Goal: Task Accomplishment & Management: Use online tool/utility

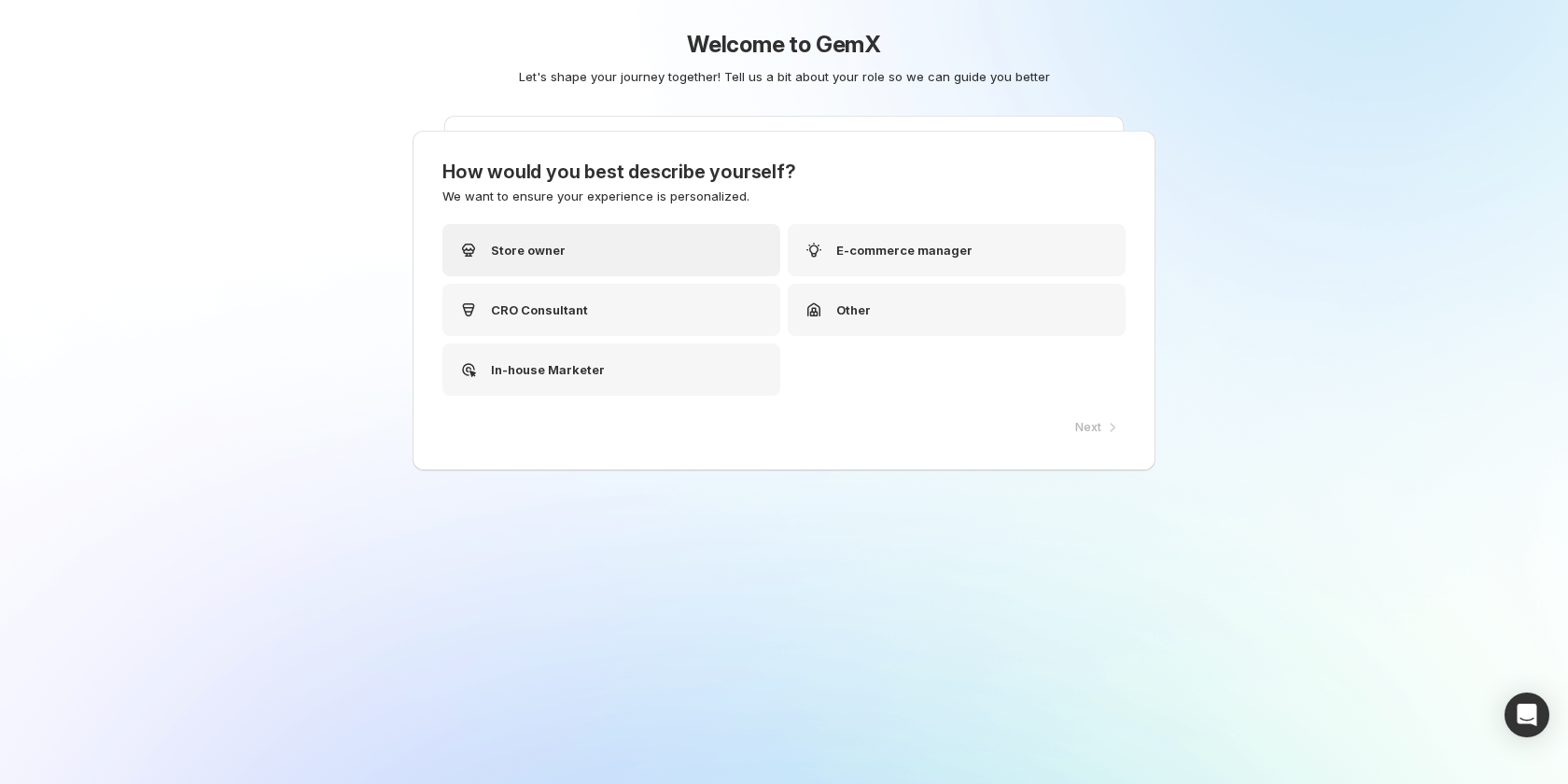
click at [669, 254] on div "Store owner" at bounding box center [611, 250] width 338 height 52
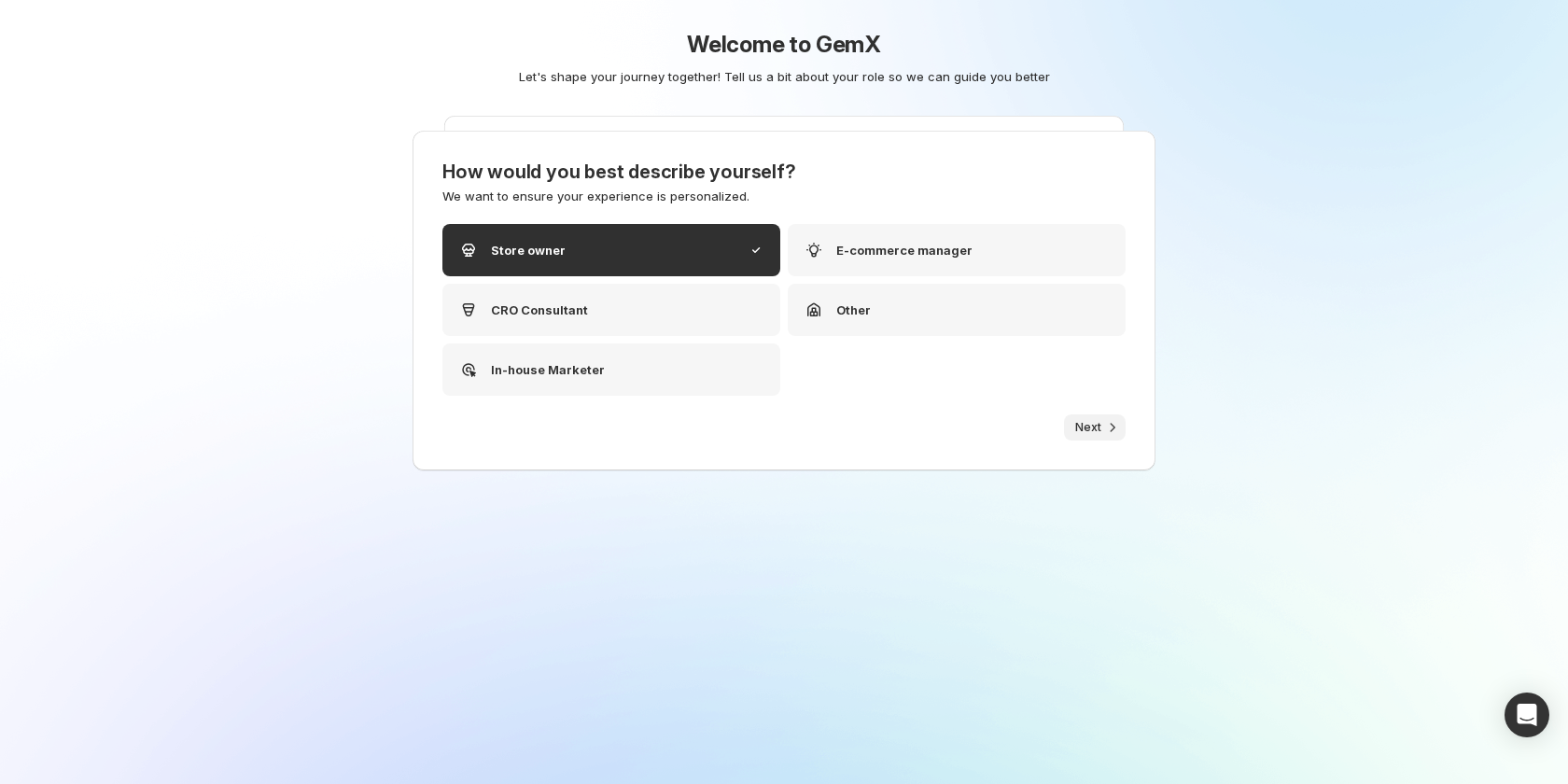
click at [1096, 426] on span "Next" at bounding box center [1088, 427] width 27 height 15
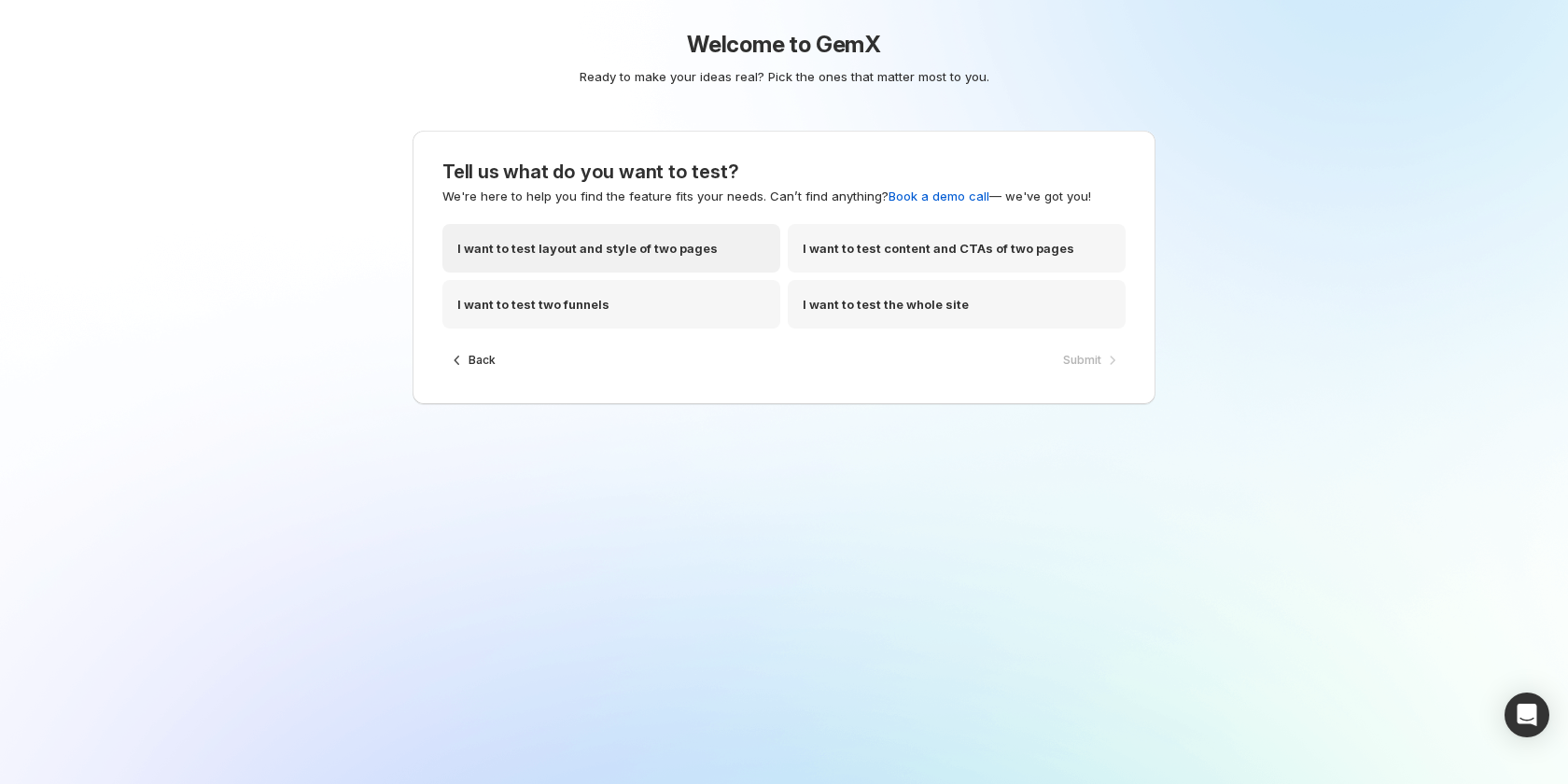
click at [715, 249] on div "I want to test layout and style of two pages" at bounding box center [611, 248] width 338 height 48
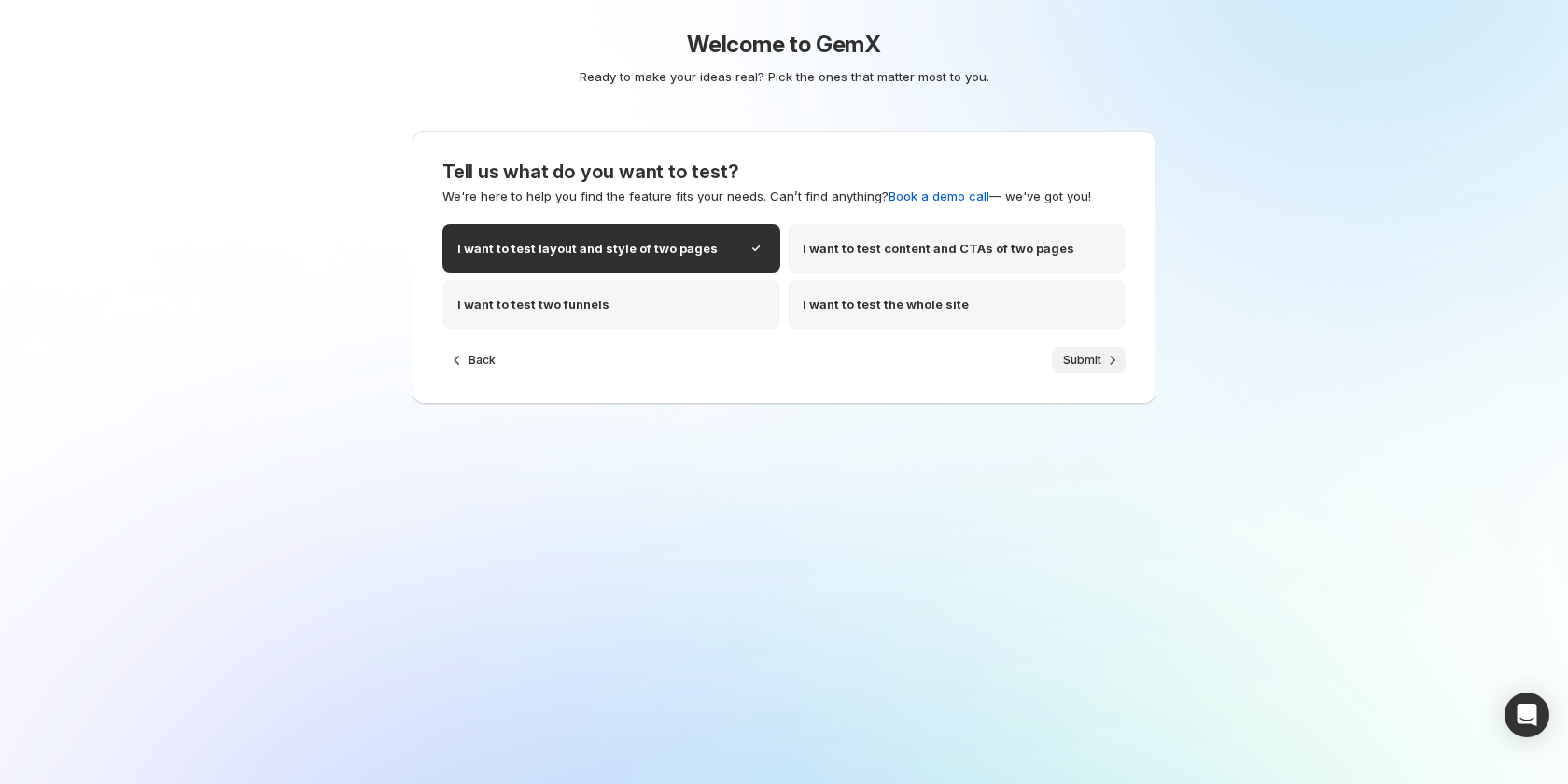
click at [1080, 352] on button "Submit" at bounding box center [1088, 360] width 74 height 27
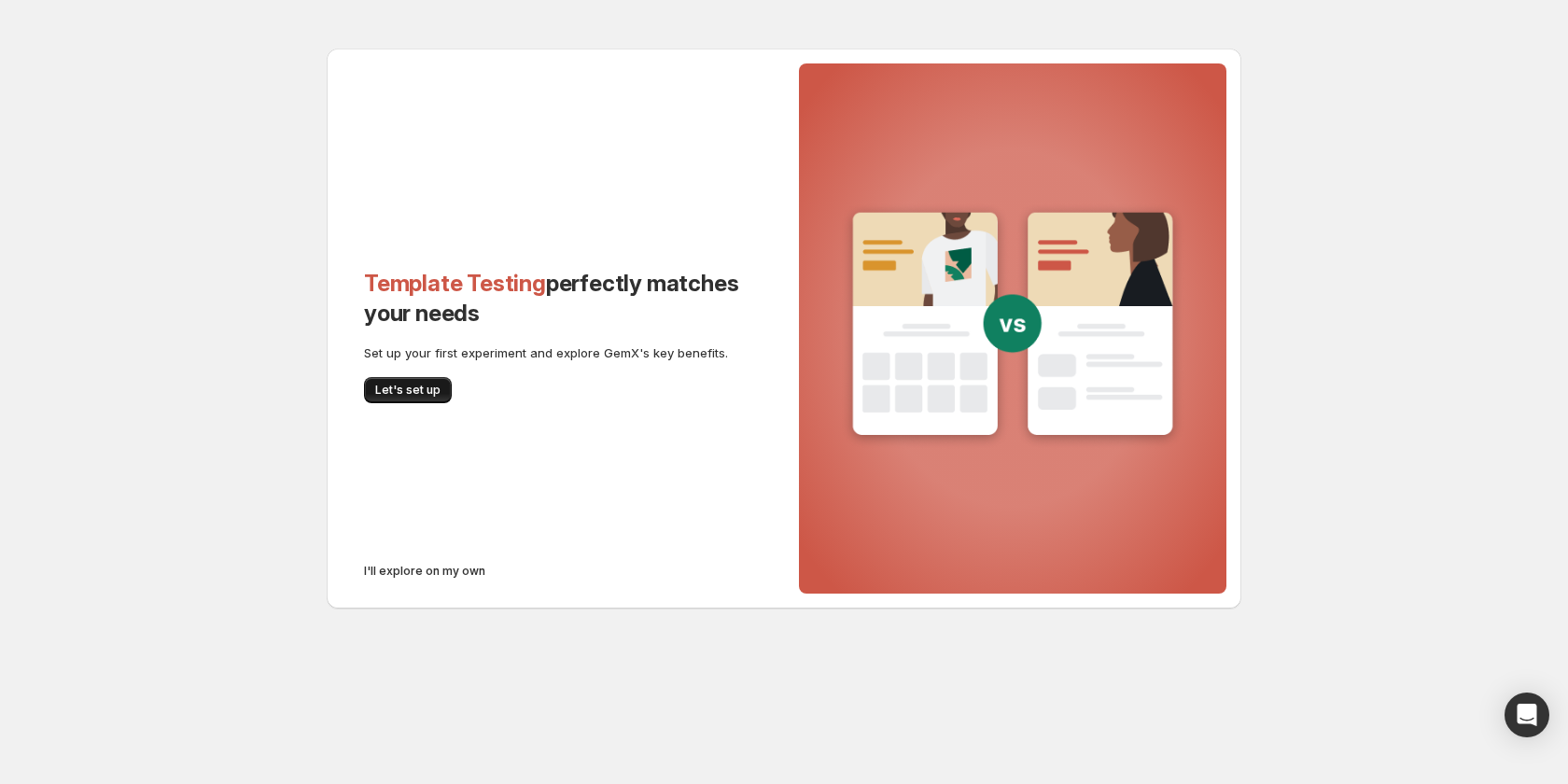
click at [420, 388] on span "Let's set up" at bounding box center [408, 390] width 65 height 15
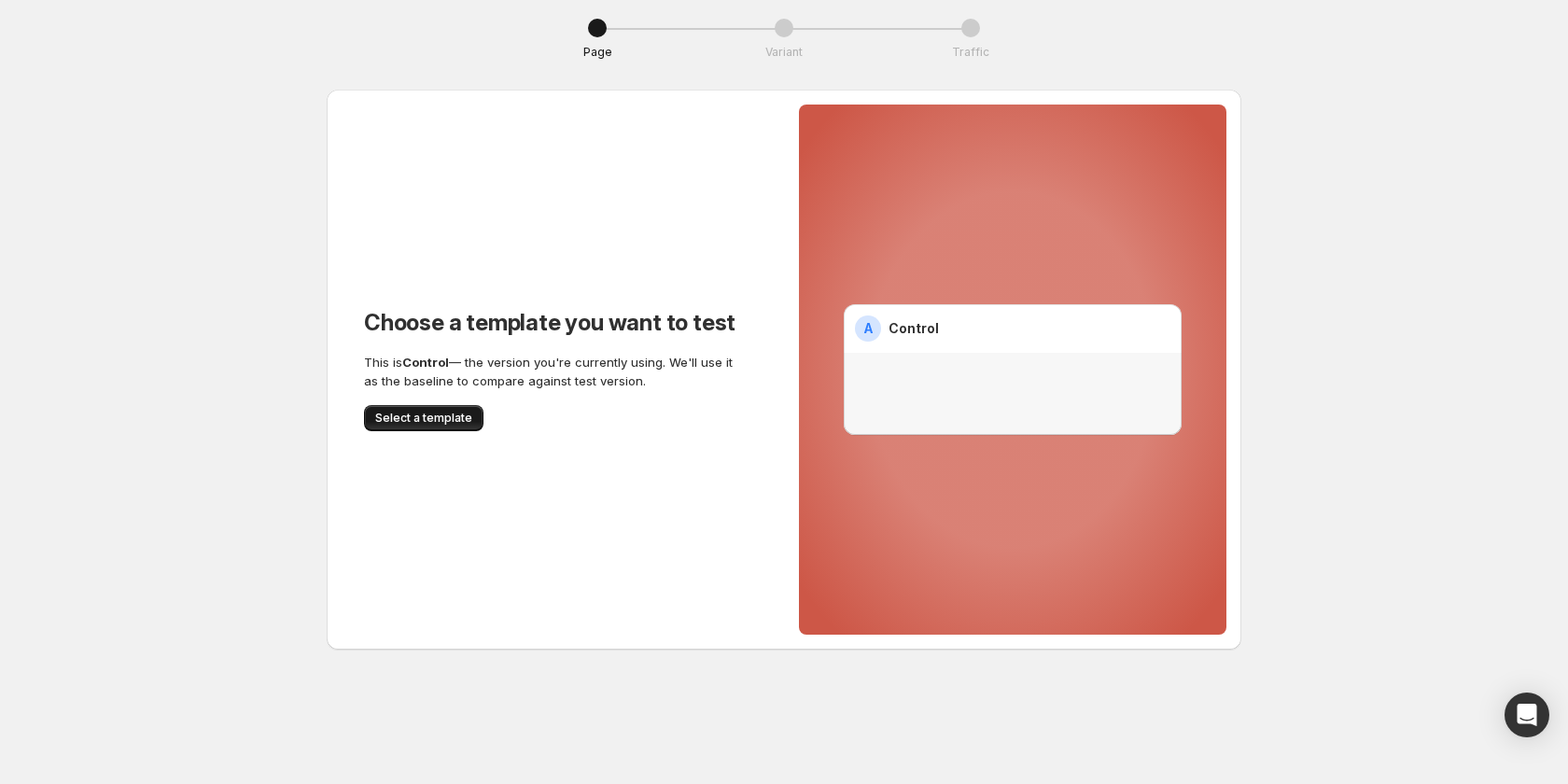
click at [451, 422] on span "Select a template" at bounding box center [424, 418] width 97 height 15
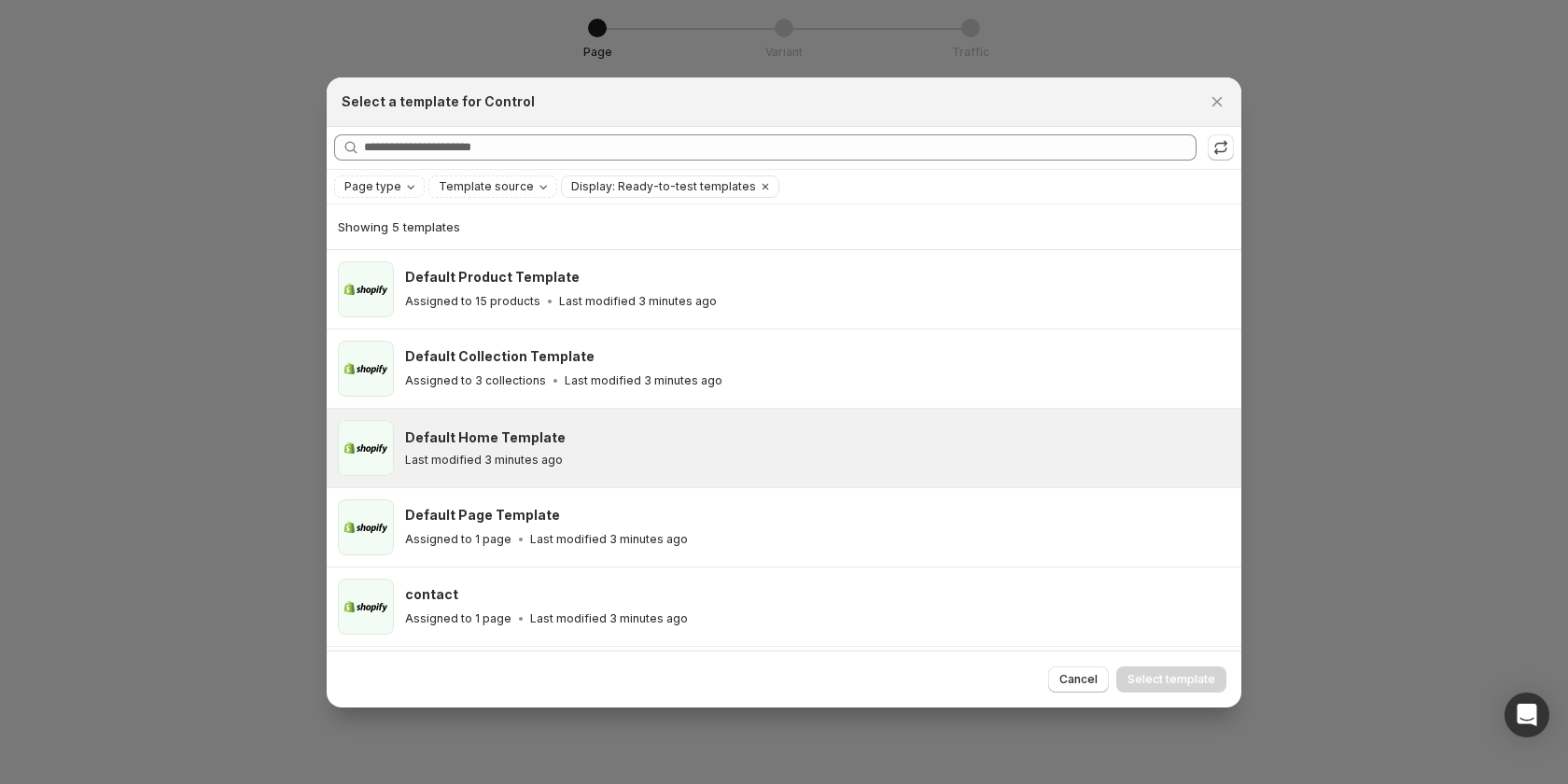
click at [508, 431] on h3 "Default Home Template" at bounding box center [485, 438] width 160 height 19
click at [1191, 678] on span "Select template" at bounding box center [1171, 680] width 87 height 15
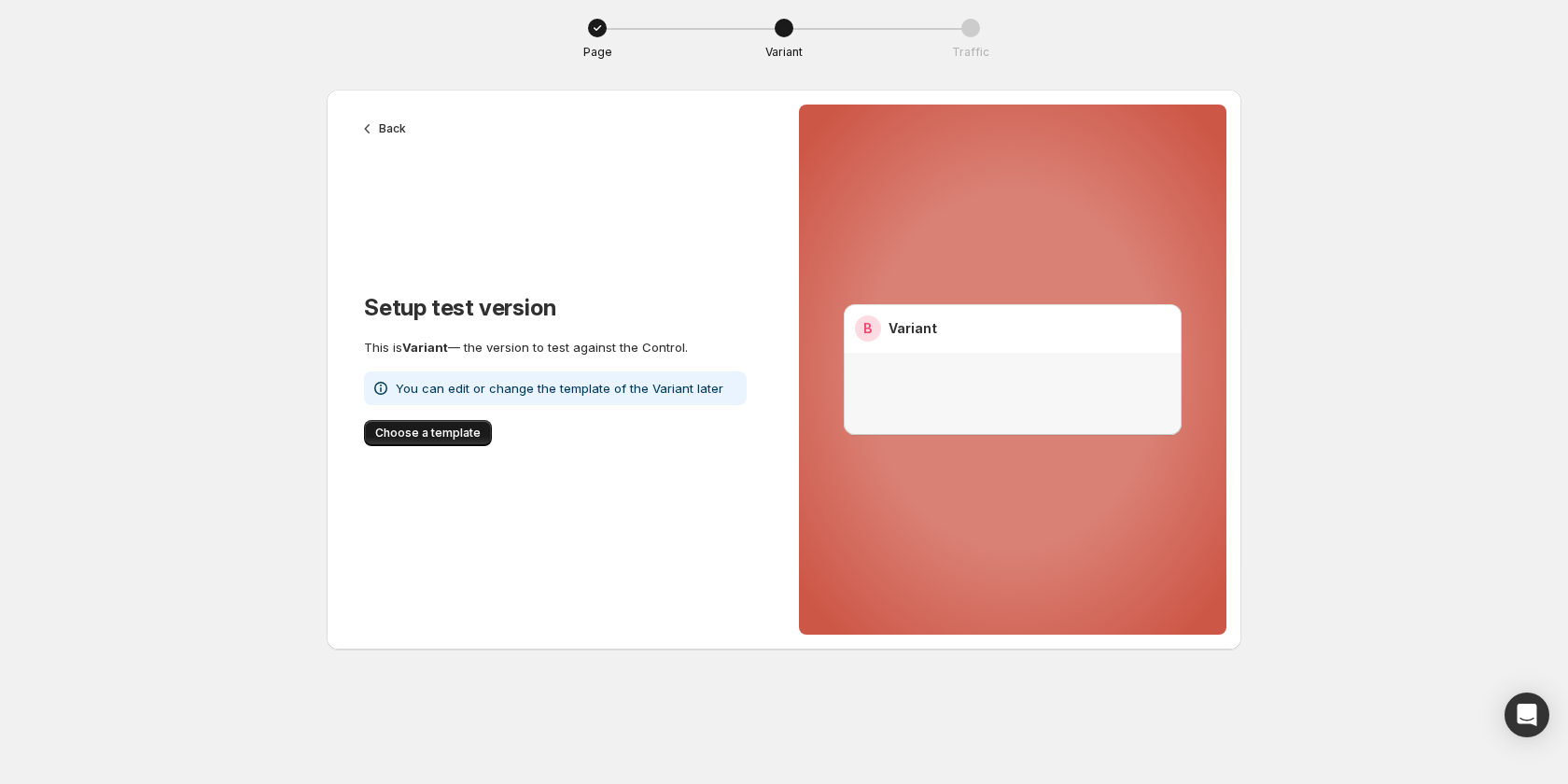
click at [407, 436] on span "Choose a template" at bounding box center [428, 433] width 105 height 15
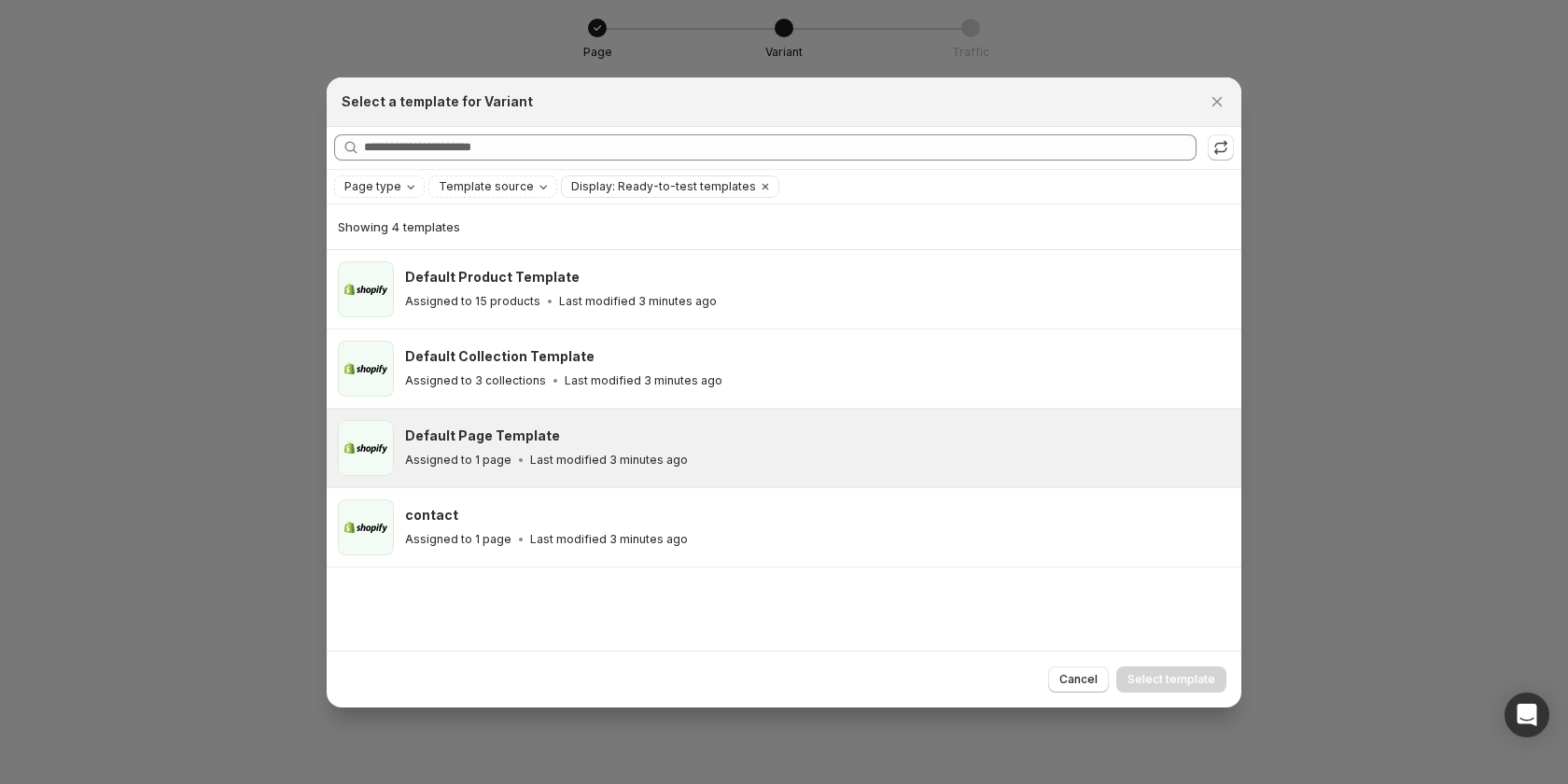
click at [868, 425] on div "Default Page Template Assigned to 1 page Last modified 3 minutes ago" at bounding box center [817, 448] width 825 height 56
click at [1183, 681] on span "Select template" at bounding box center [1171, 680] width 87 height 15
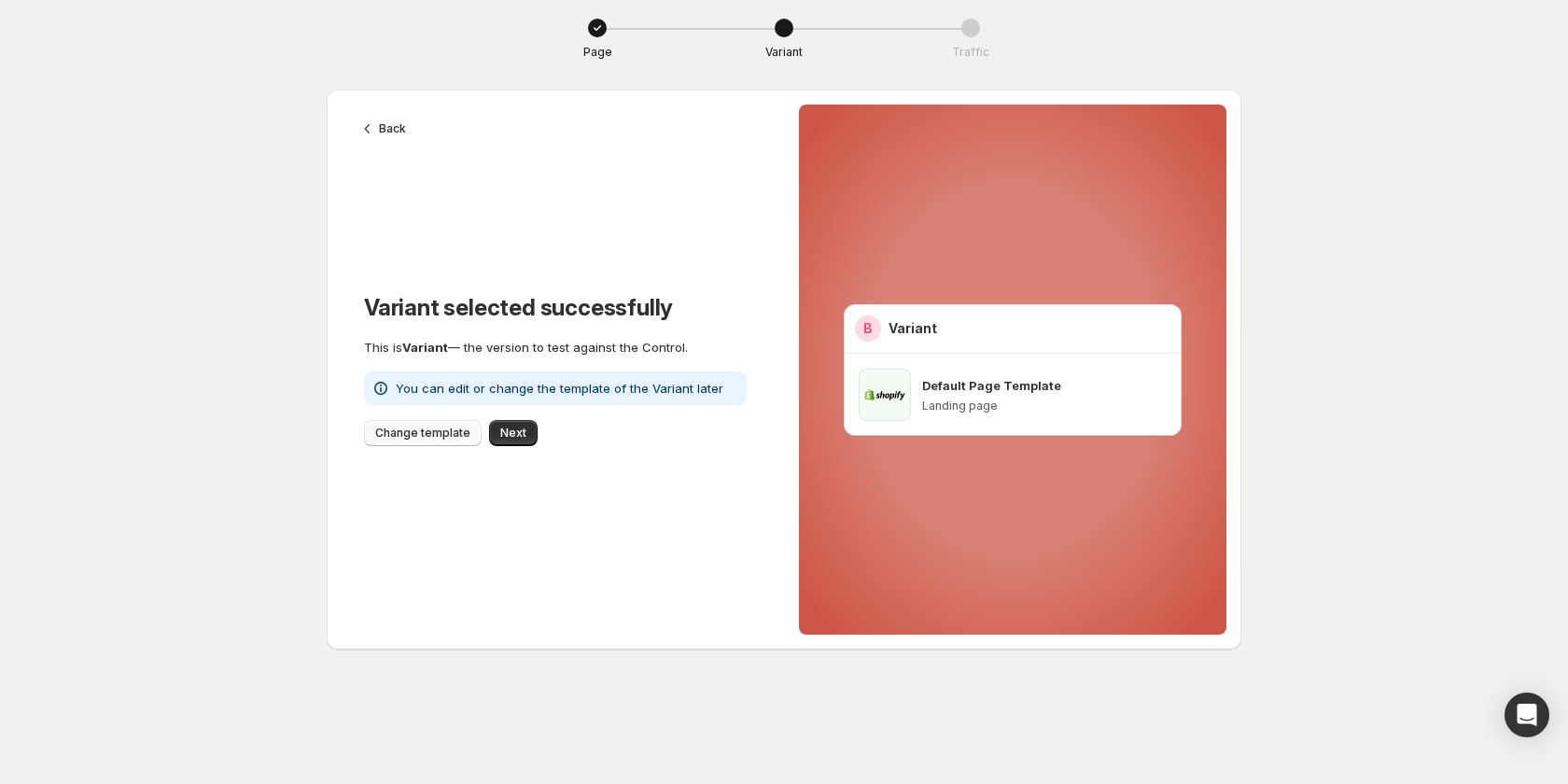
click at [449, 440] on span "Change template" at bounding box center [423, 433] width 95 height 15
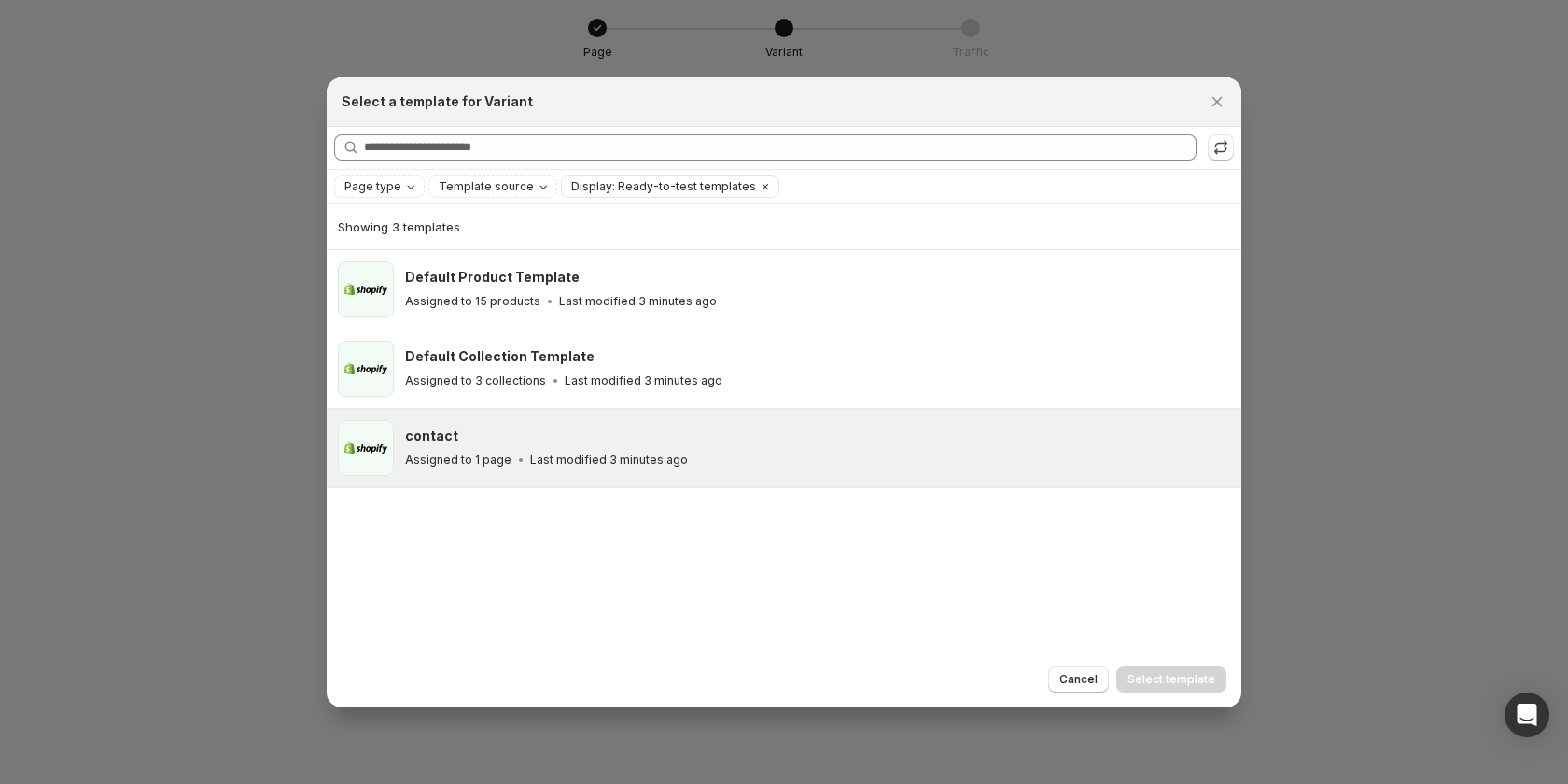
click at [460, 445] on div "contact" at bounding box center [815, 436] width 820 height 19
click at [1175, 677] on span "Select template" at bounding box center [1171, 680] width 87 height 15
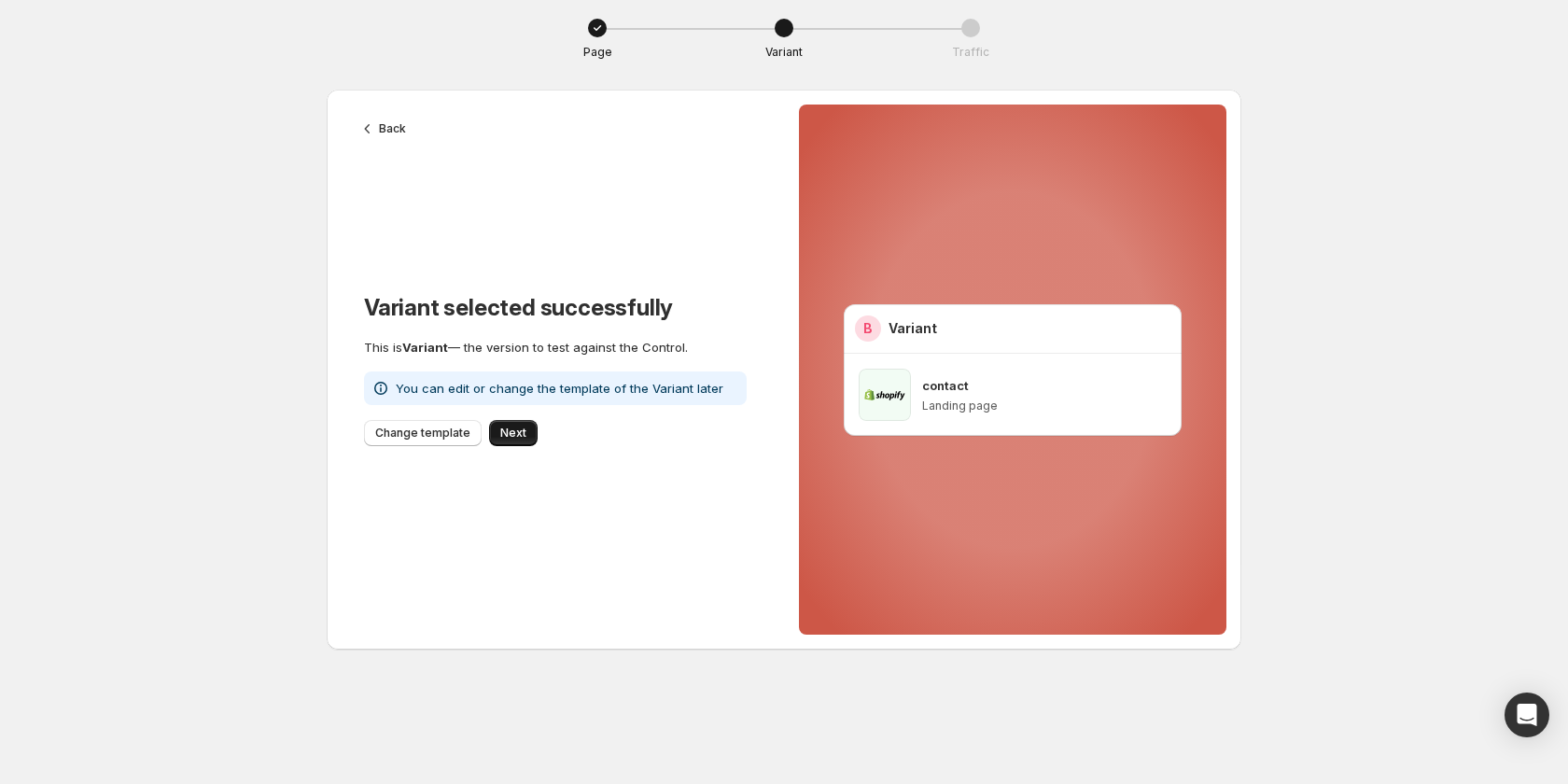
click at [516, 438] on span "Next" at bounding box center [513, 433] width 27 height 15
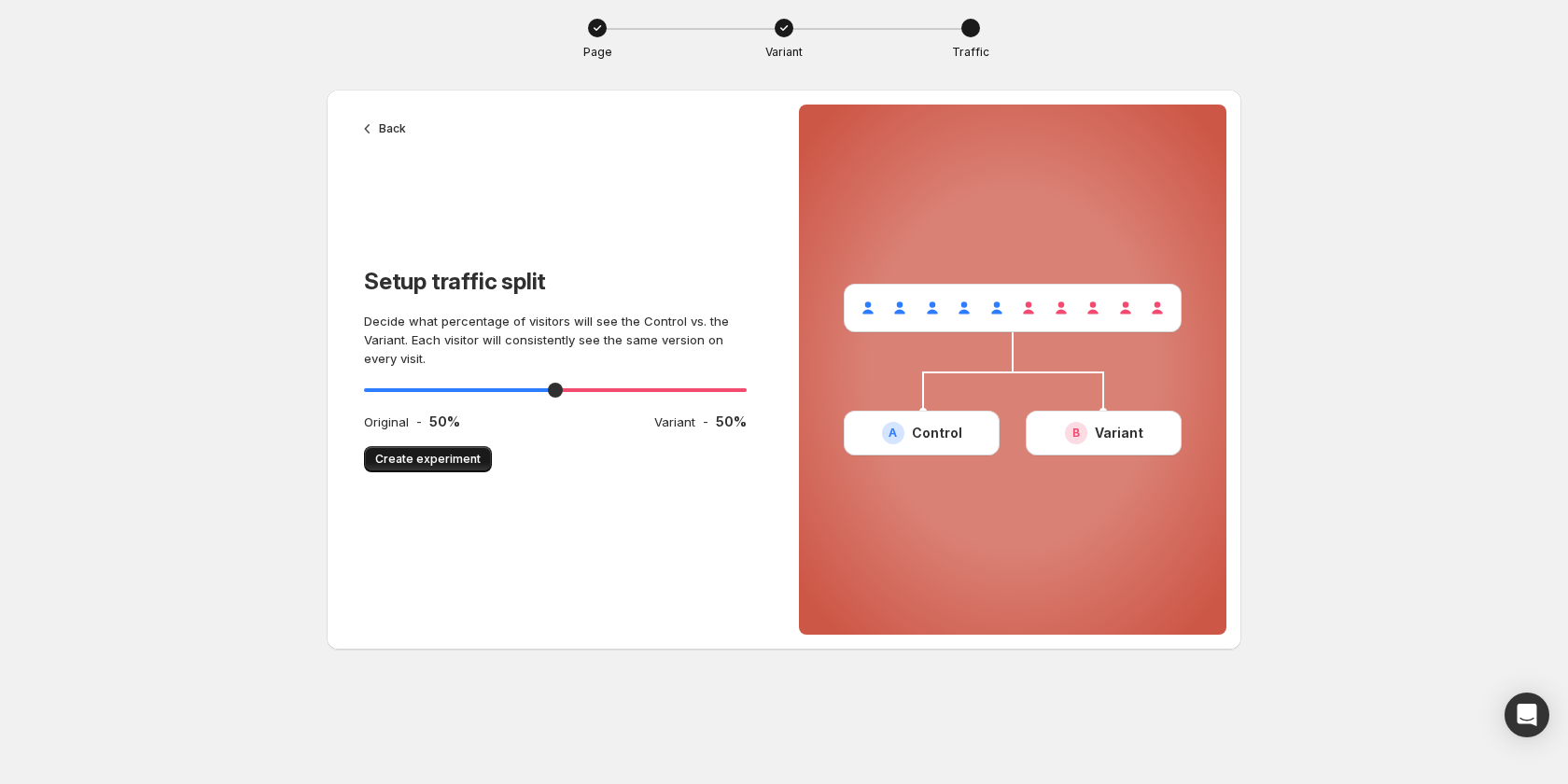
click at [420, 452] on button "Create experiment" at bounding box center [428, 459] width 128 height 27
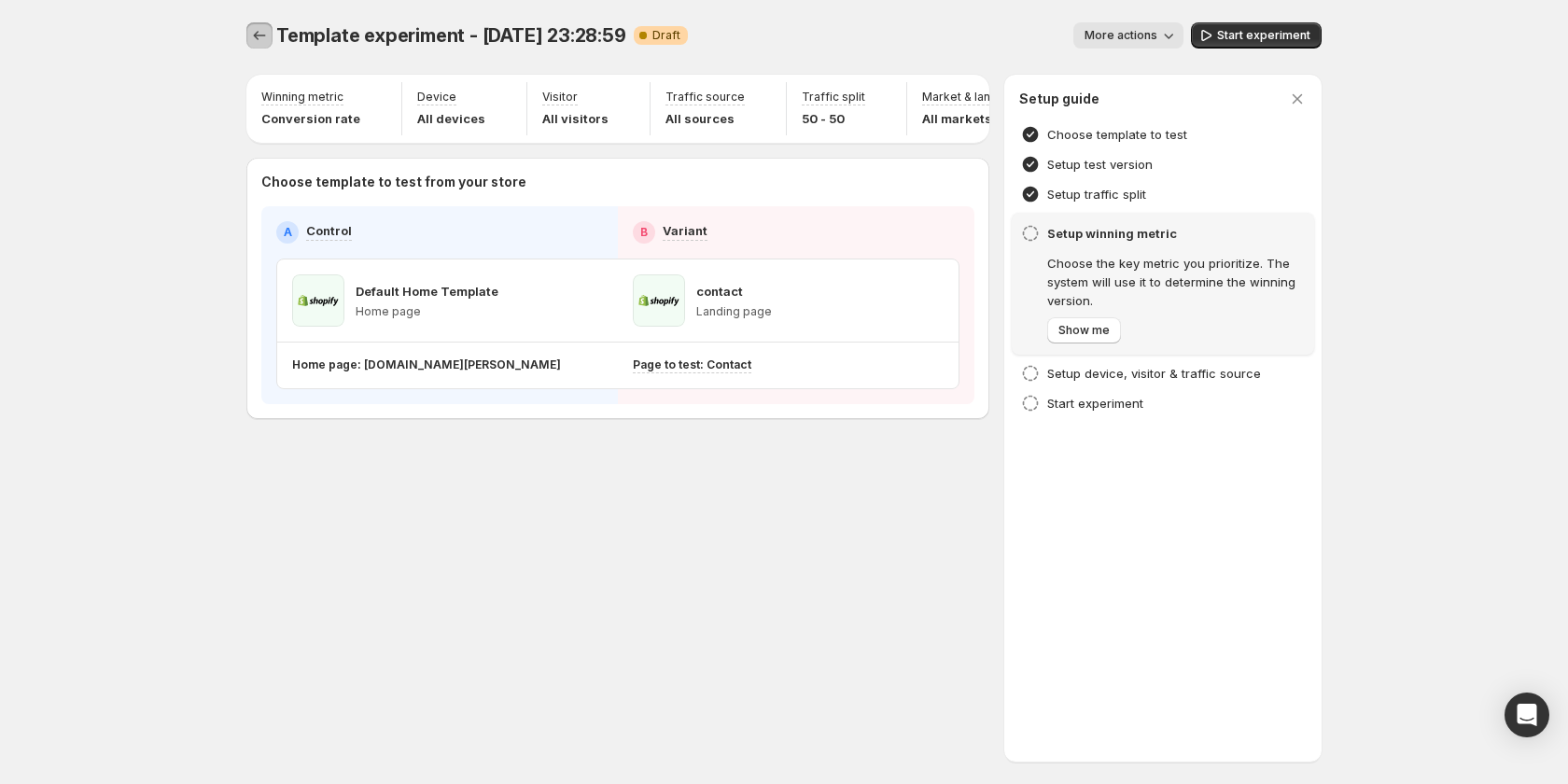
click at [262, 37] on icon "Experiments" at bounding box center [259, 35] width 19 height 19
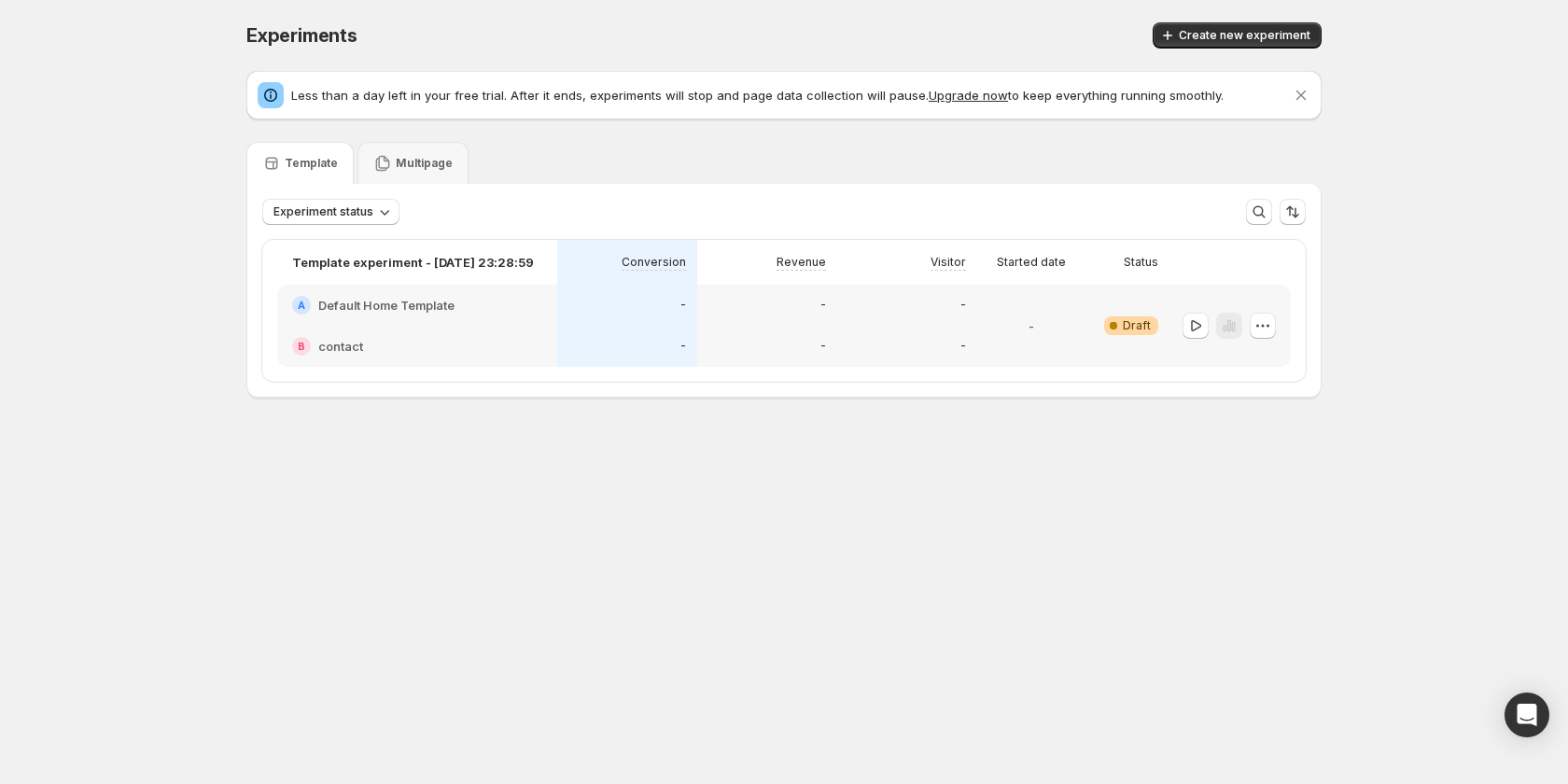
click at [544, 282] on div "Template experiment - [DATE] 23:28:59" at bounding box center [417, 263] width 280 height 45
click at [1112, 323] on icon at bounding box center [1113, 326] width 19 height 19
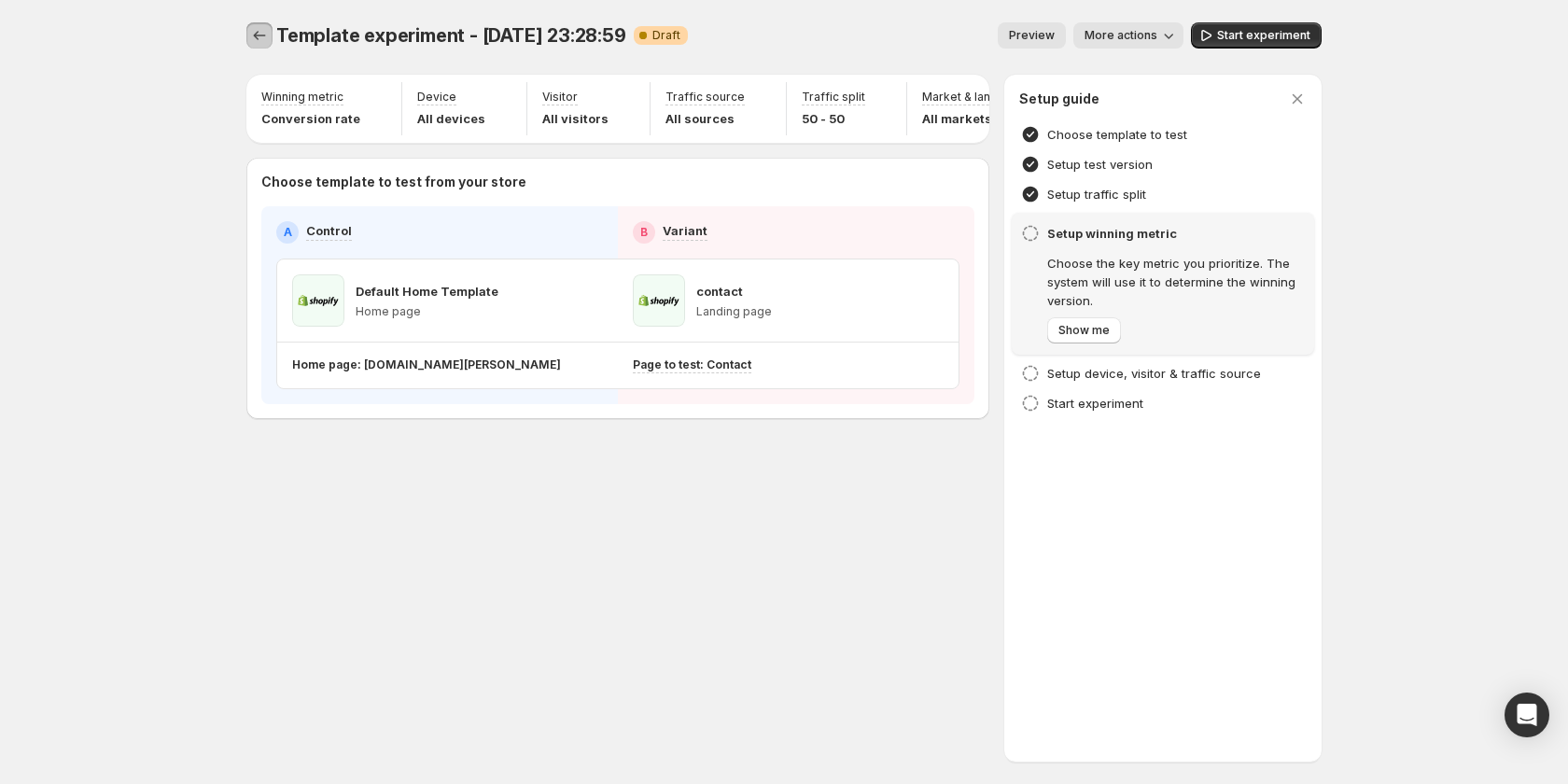
click at [256, 34] on icon "Experiments" at bounding box center [260, 34] width 12 height 9
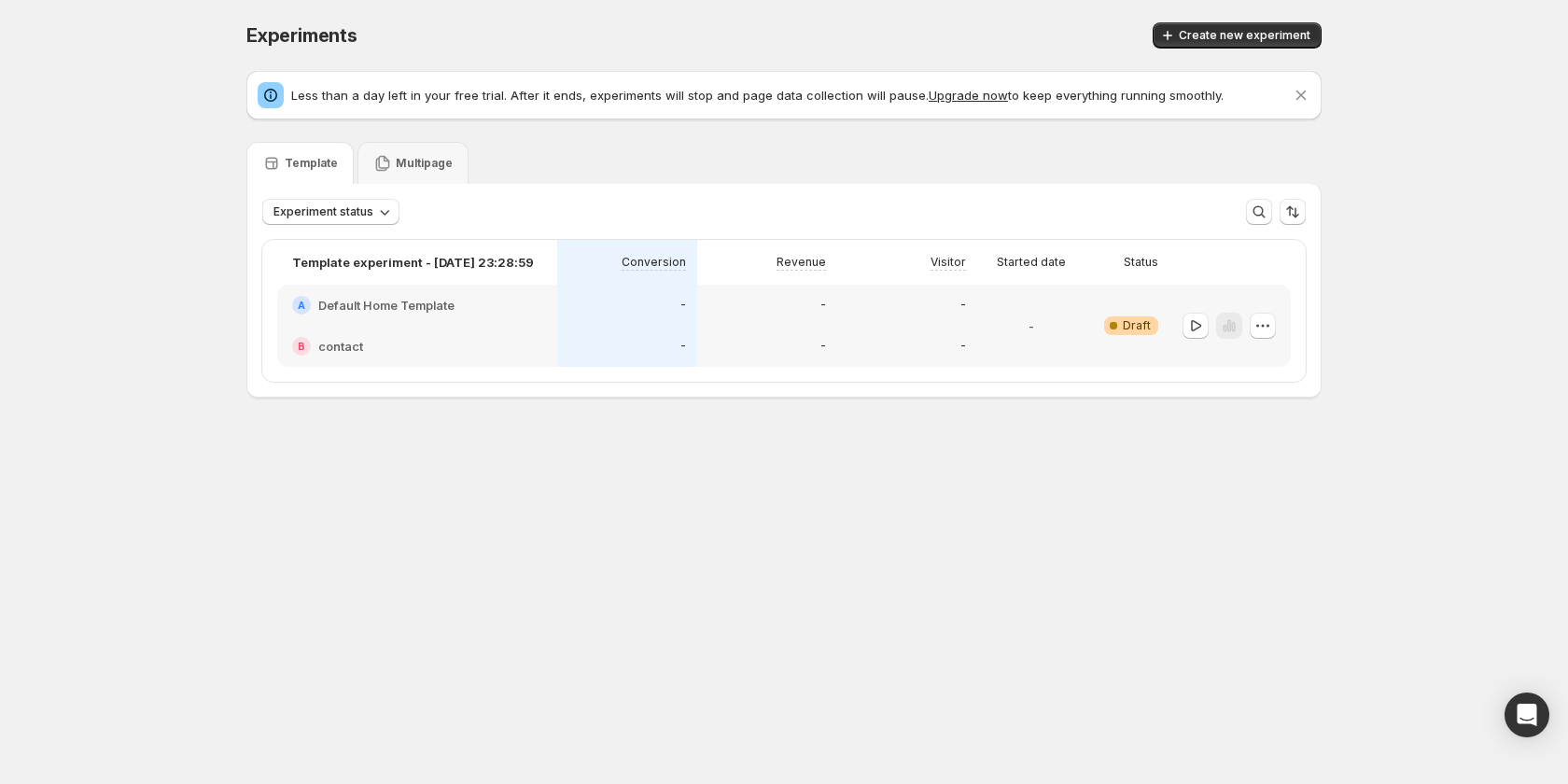
click at [852, 329] on div "-" at bounding box center [907, 346] width 140 height 41
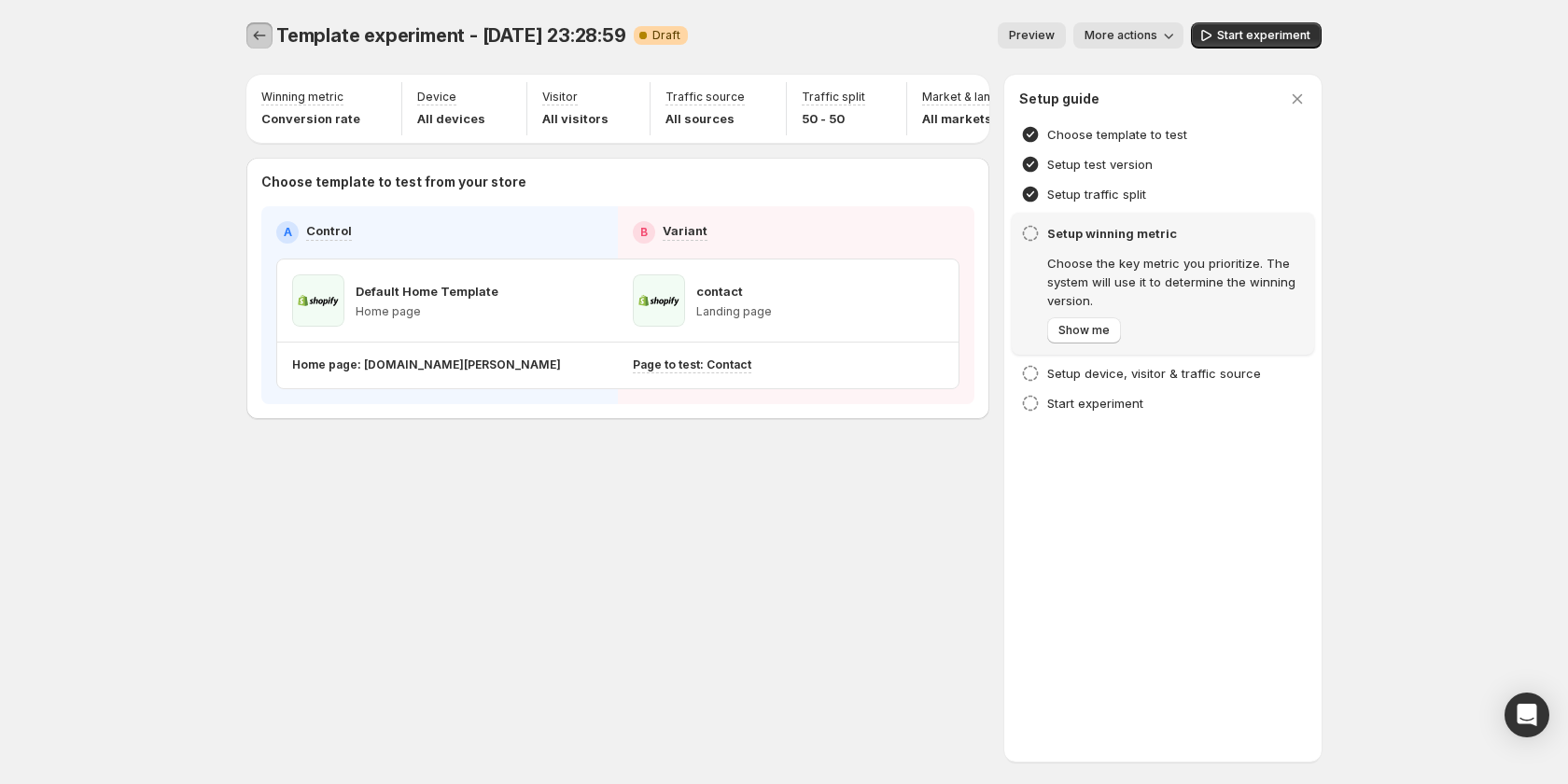
click at [253, 38] on icon "Experiments" at bounding box center [259, 35] width 19 height 19
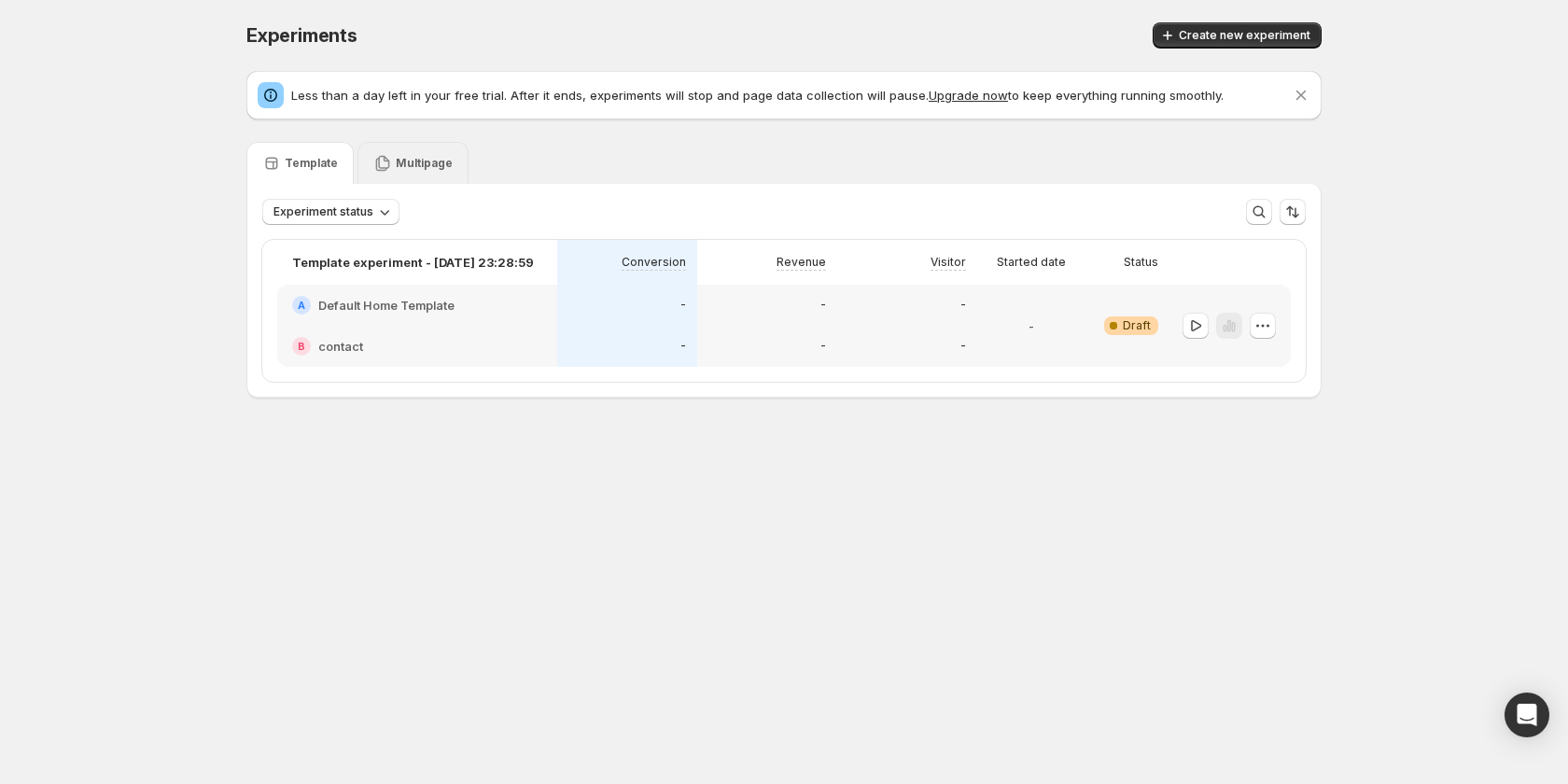
click at [421, 168] on p "Multipage" at bounding box center [425, 163] width 57 height 15
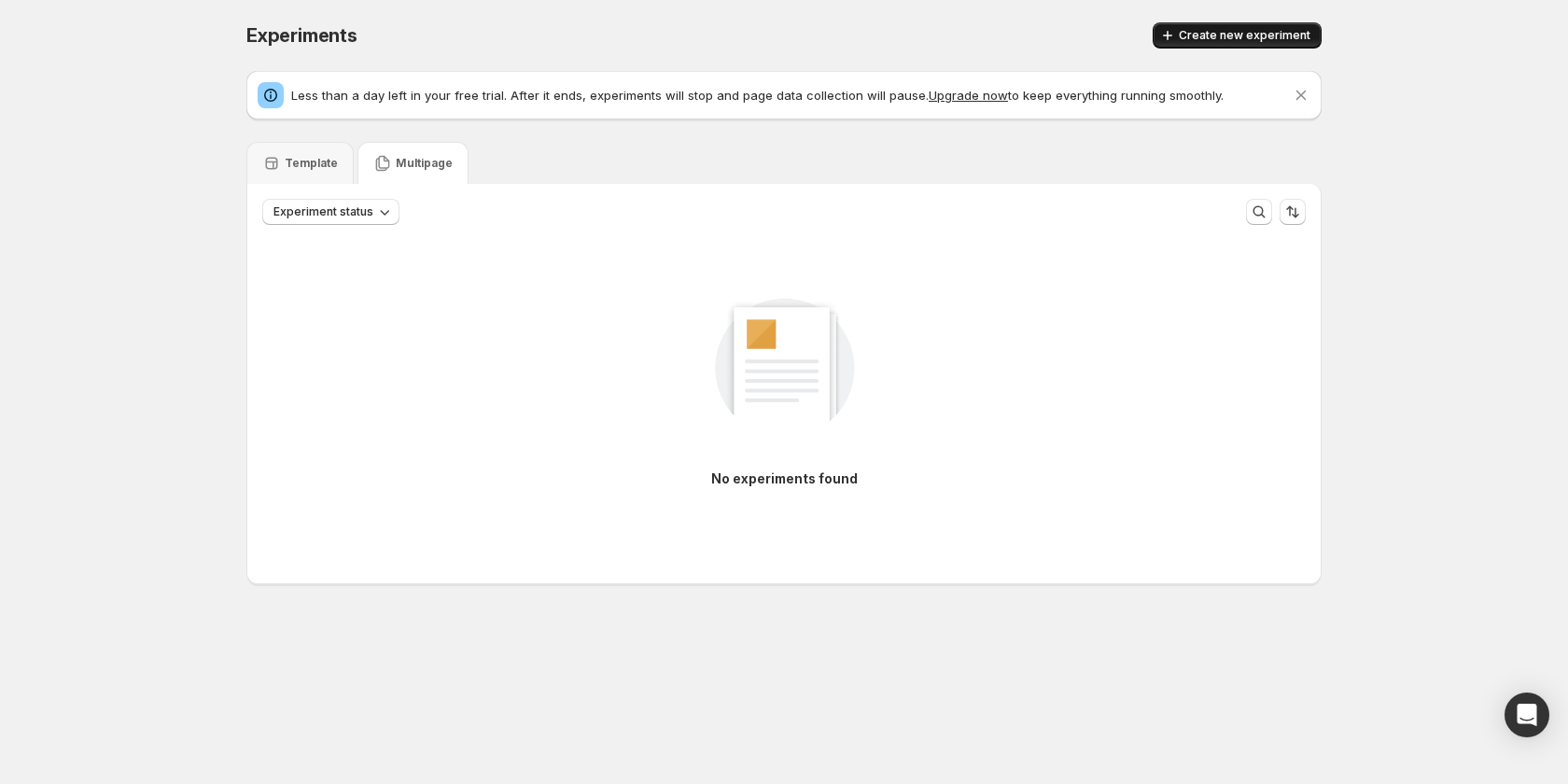
click at [1237, 42] on span "Create new experiment" at bounding box center [1245, 34] width 132 height 15
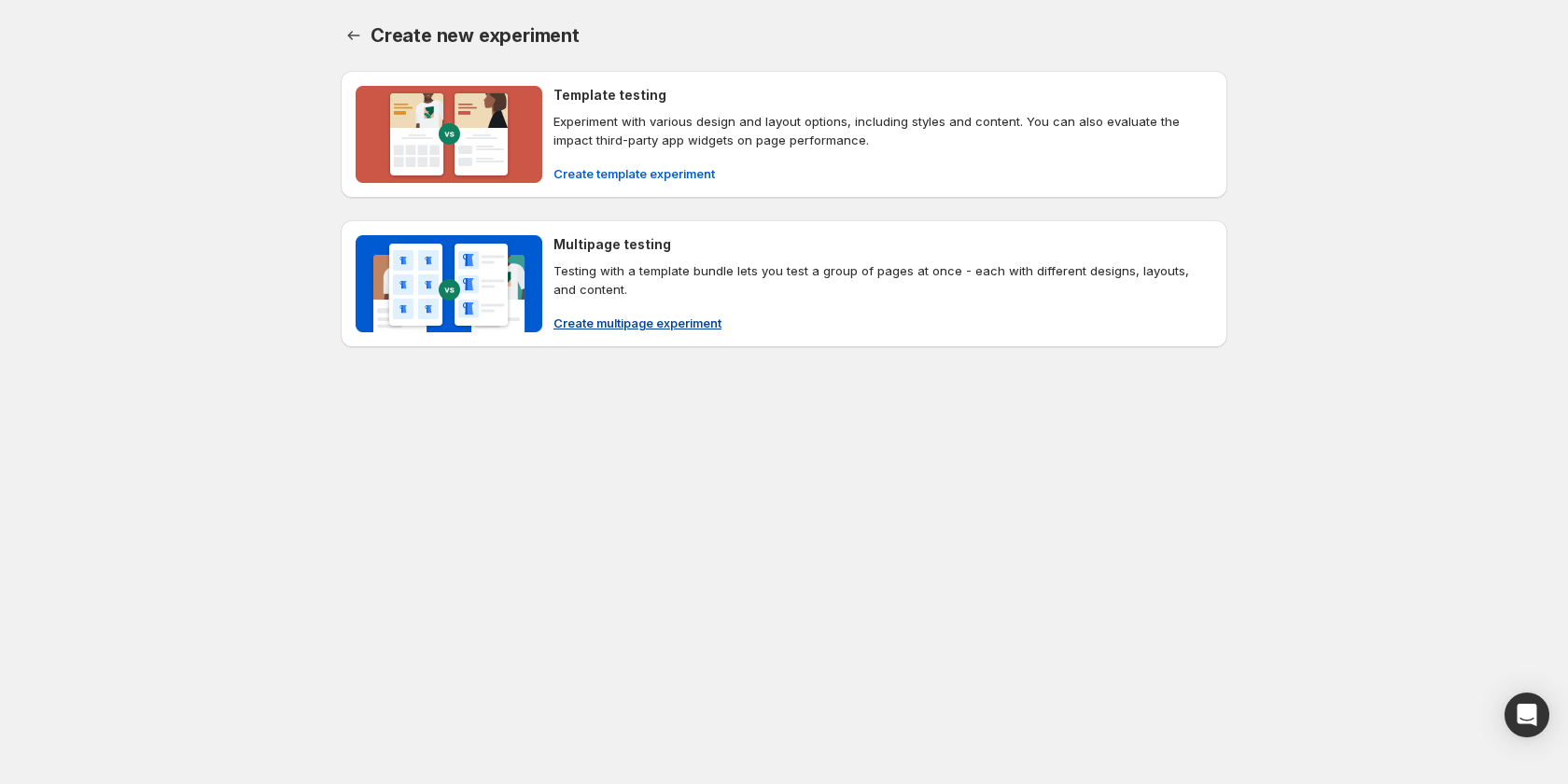
click at [637, 327] on span "Create multipage experiment" at bounding box center [637, 323] width 168 height 19
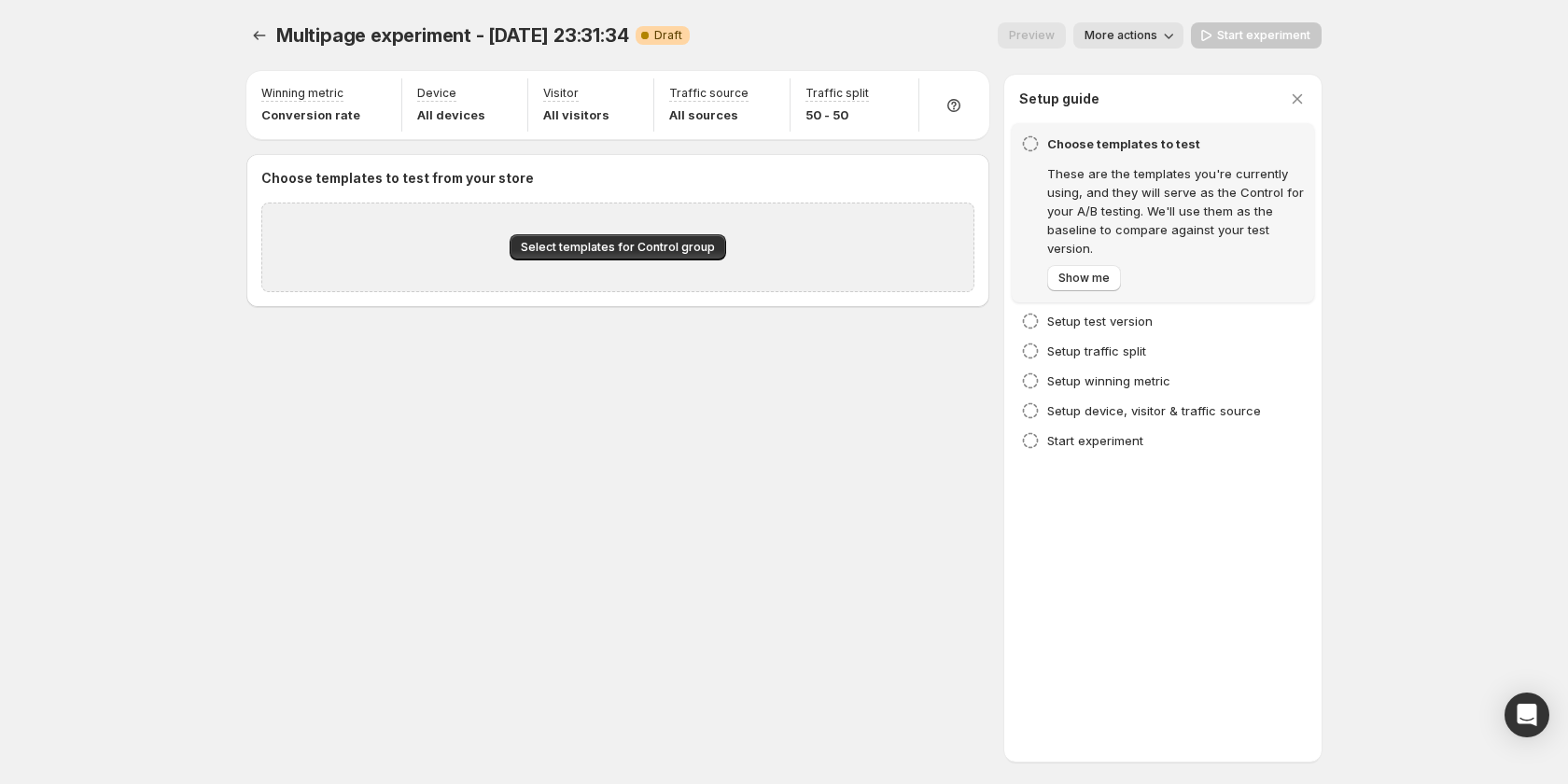
click at [243, 24] on div "Multipage experiment - [DATE] 23:31:34. This page is ready Multipage experiment…" at bounding box center [784, 204] width 1120 height 408
click at [255, 30] on icon "Experiments" at bounding box center [259, 35] width 19 height 19
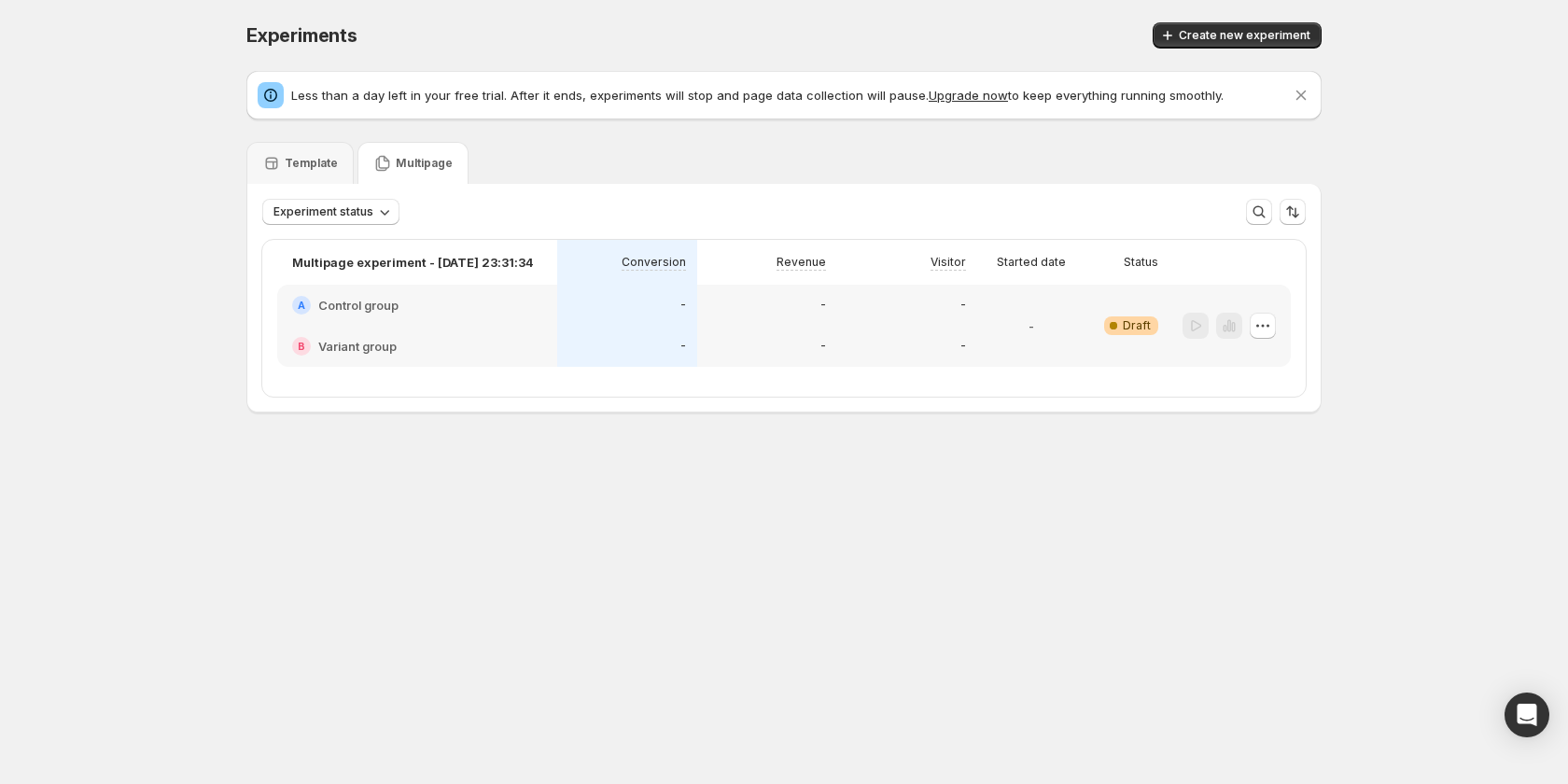
click at [207, 226] on div "Experiments. This page is ready Experiments Create new experiment Less than a d…" at bounding box center [784, 257] width 1568 height 513
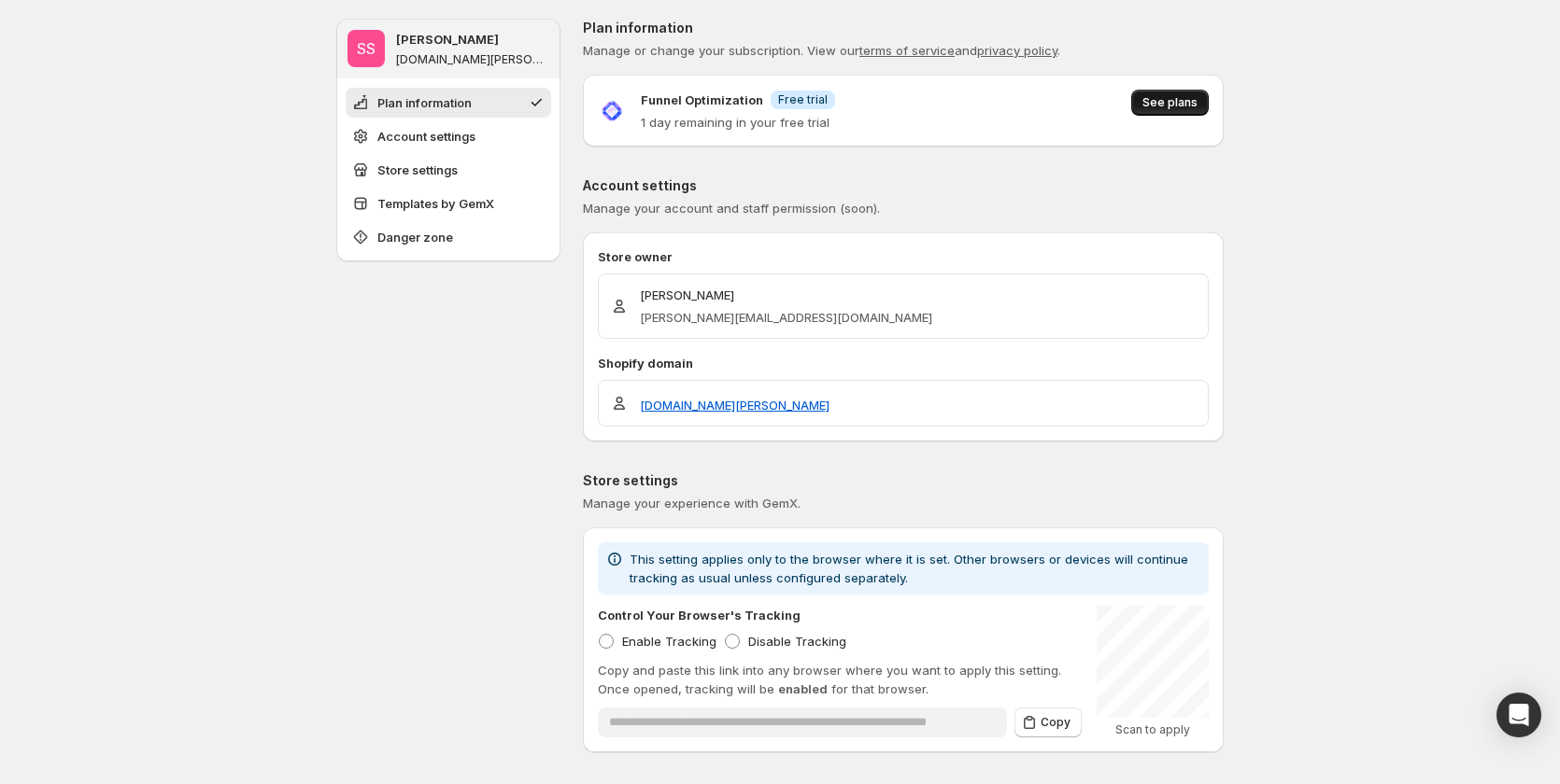
click at [1162, 99] on span "See plans" at bounding box center [1170, 102] width 55 height 15
